Goal: Information Seeking & Learning: Learn about a topic

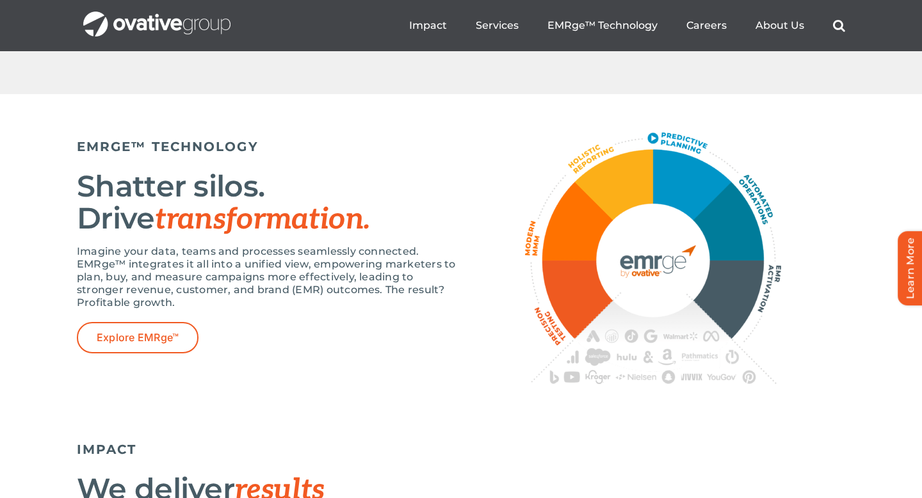
scroll to position [2190, 0]
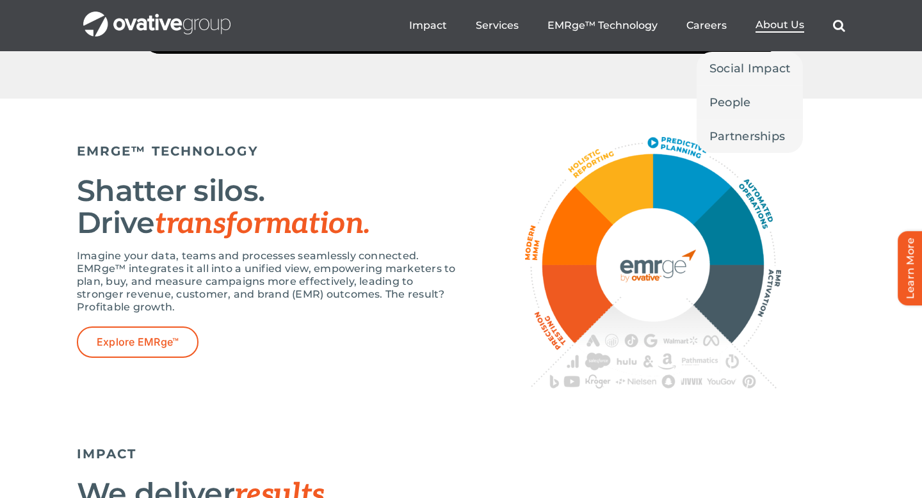
click at [786, 24] on span "About Us" at bounding box center [779, 25] width 49 height 13
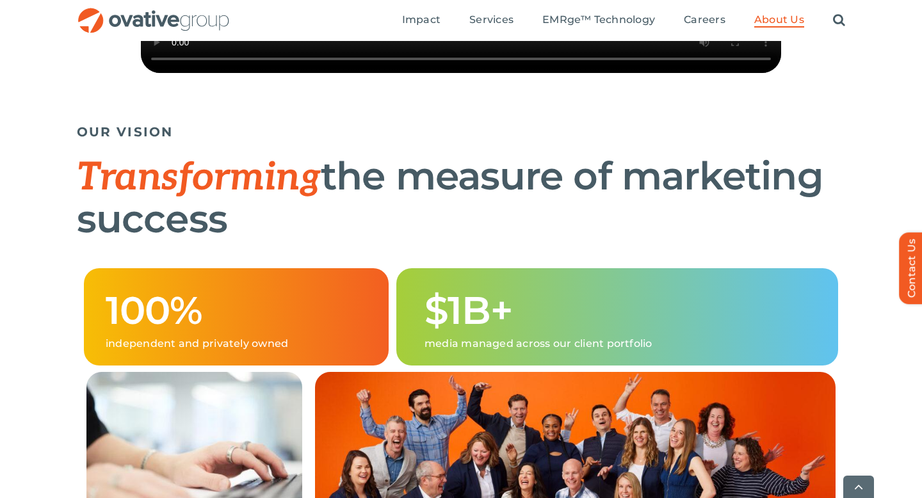
scroll to position [644, 0]
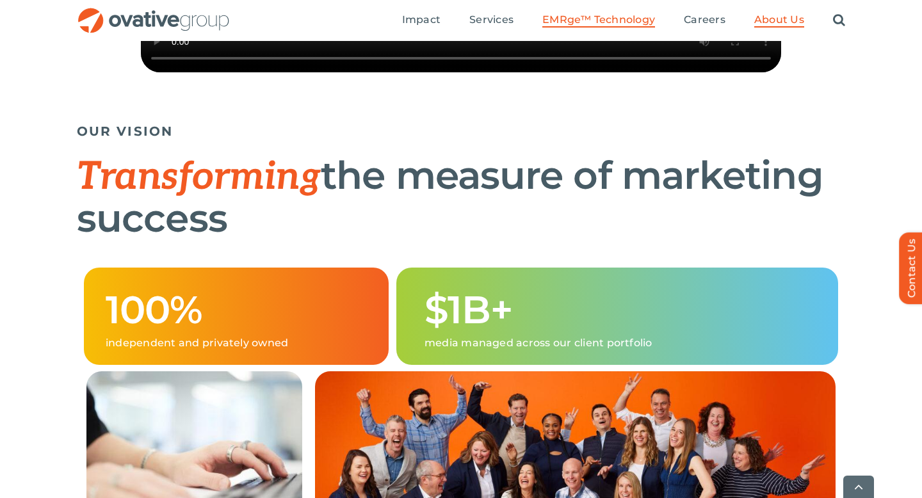
click at [598, 19] on span "EMRge™ Technology" at bounding box center [598, 19] width 113 height 13
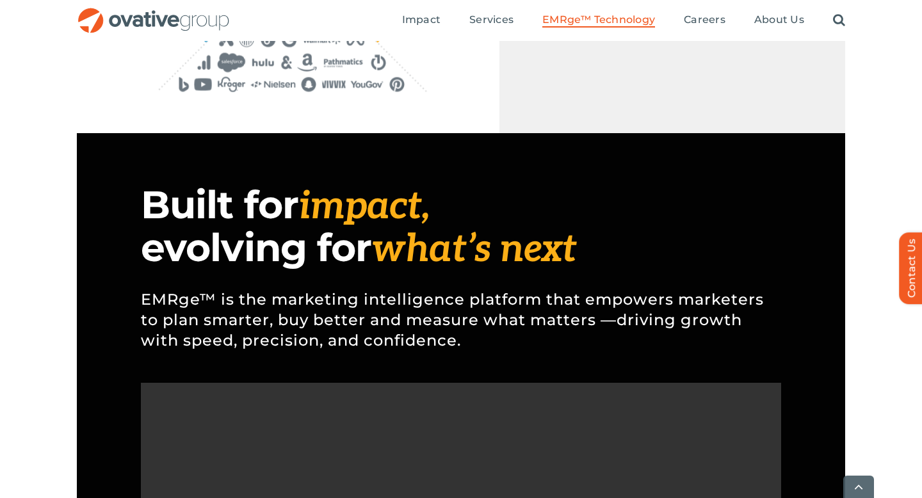
scroll to position [901, 0]
